Goal: Navigation & Orientation: Find specific page/section

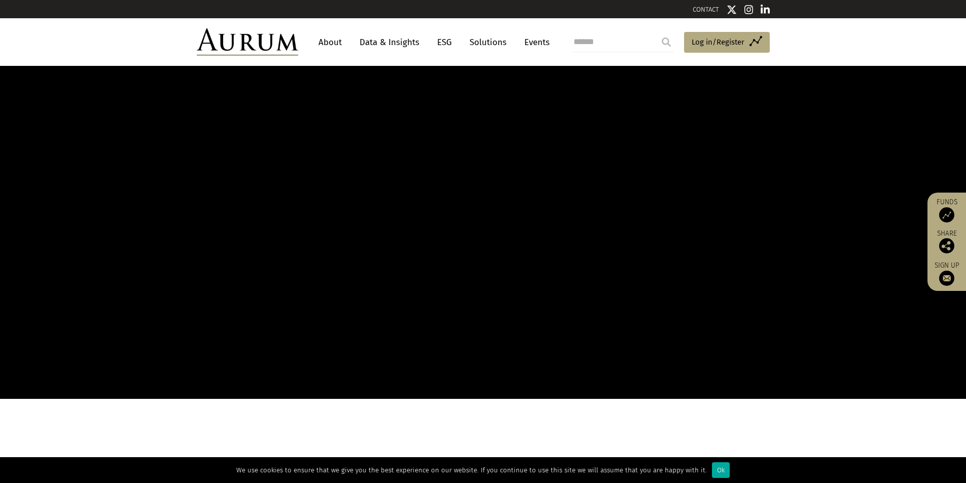
click at [334, 44] on link "About" at bounding box center [330, 42] width 33 height 19
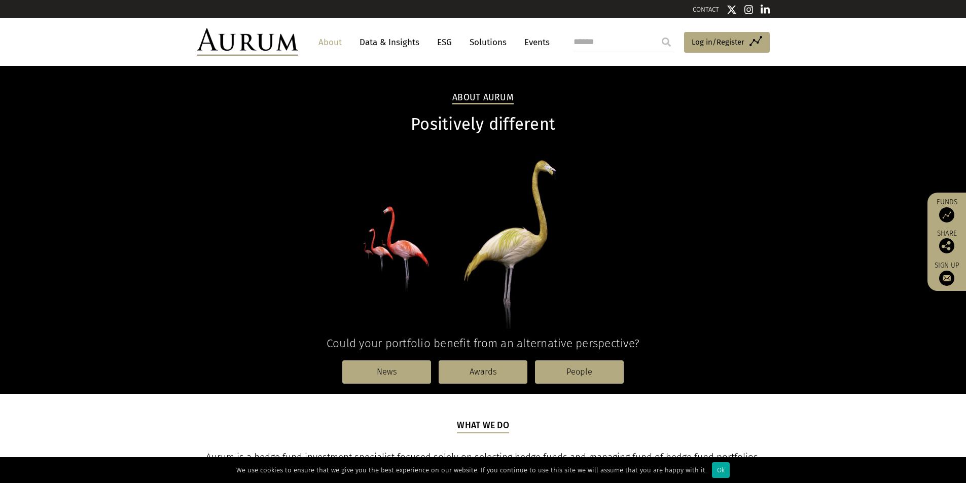
drag, startPoint x: 0, startPoint y: 0, endPoint x: 334, endPoint y: 43, distance: 336.6
click at [334, 43] on link "About" at bounding box center [330, 42] width 33 height 19
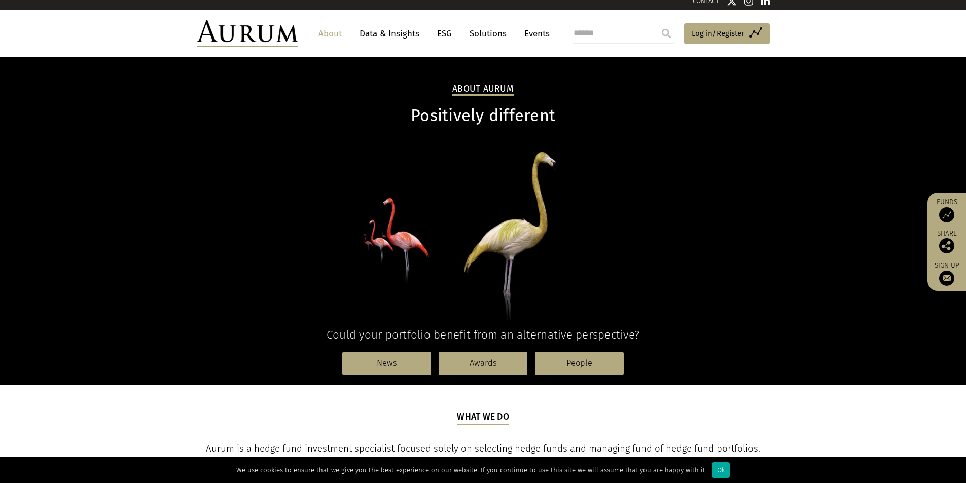
scroll to position [85, 0]
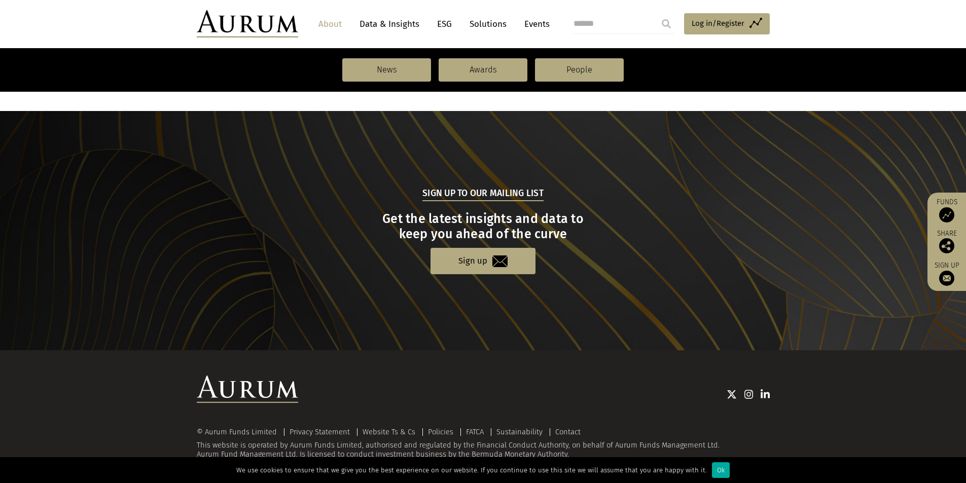
scroll to position [1030, 0]
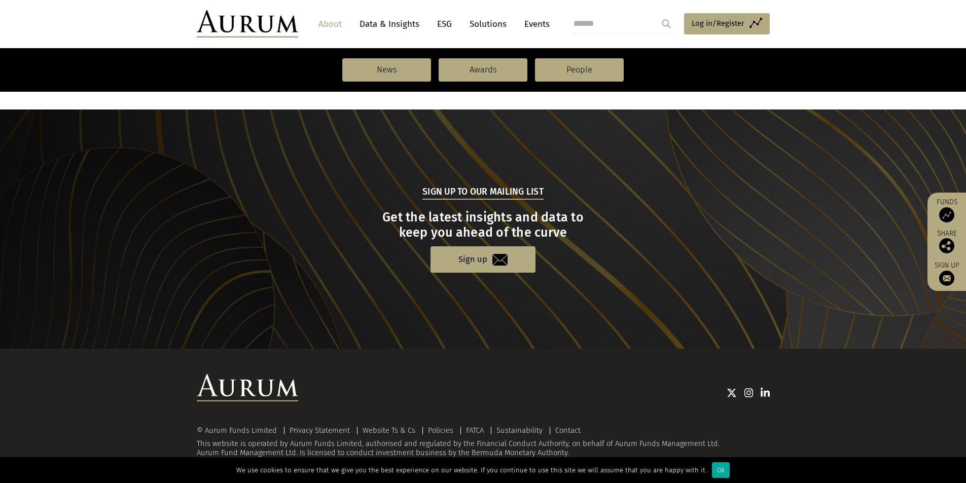
click at [204, 191] on div "Sign up to our mailing list Get the latest insights and data to keep you ahead …" at bounding box center [483, 229] width 571 height 87
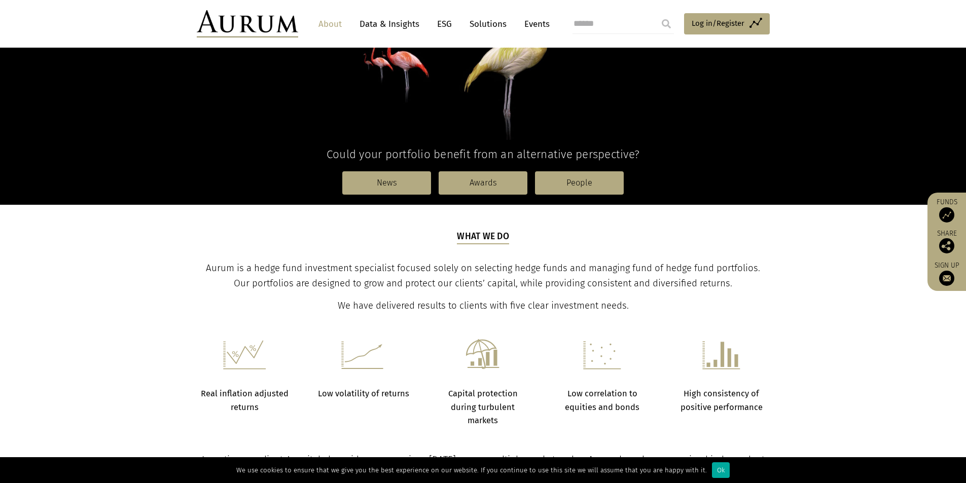
scroll to position [0, 0]
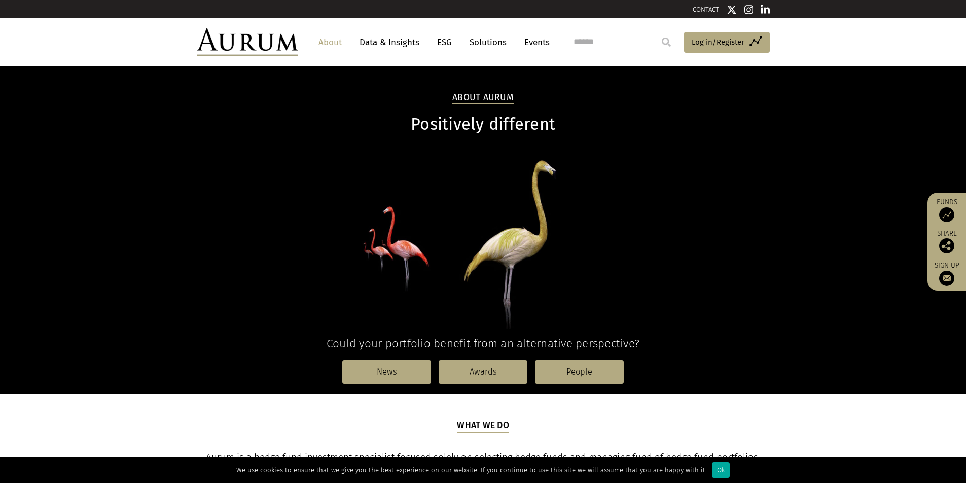
click at [328, 40] on link "About" at bounding box center [330, 42] width 33 height 19
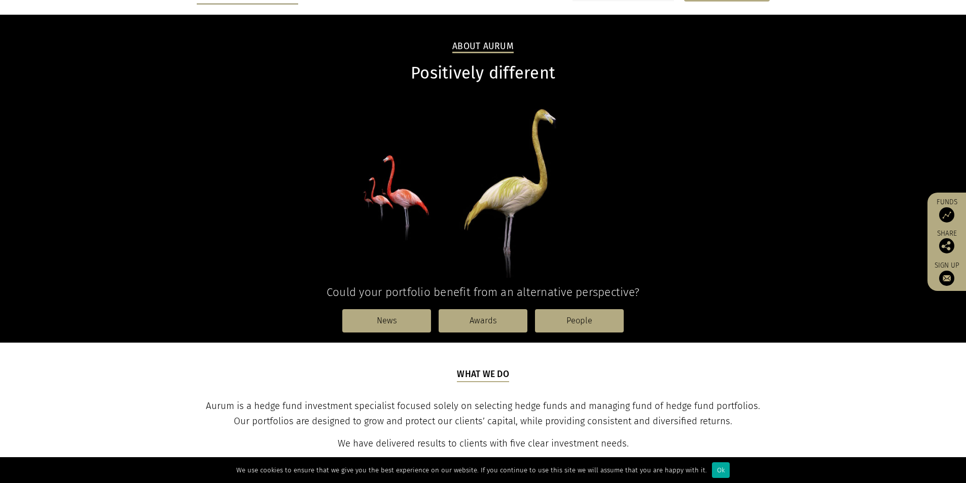
scroll to position [254, 0]
